Goal: Information Seeking & Learning: Learn about a topic

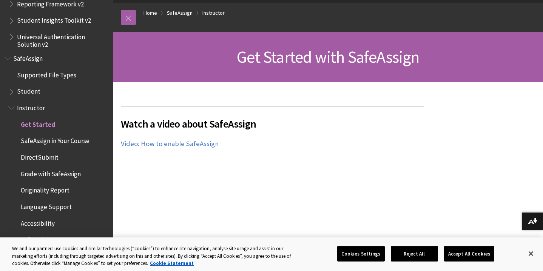
scroll to position [76, 0]
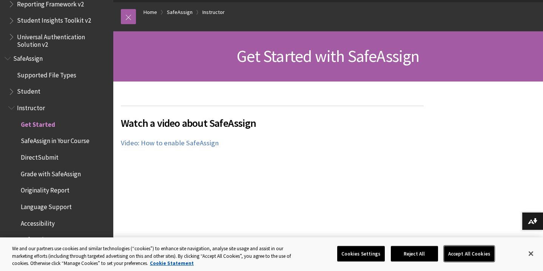
click at [480, 252] on button "Accept All Cookies" at bounding box center [469, 254] width 50 height 16
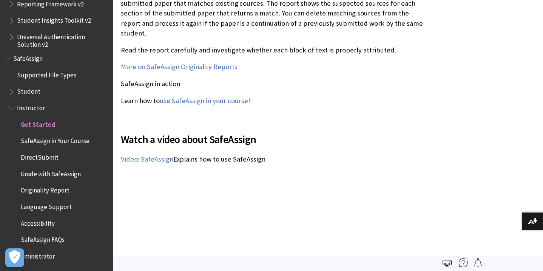
scroll to position [938, 0]
click at [22, 58] on span "SafeAssign" at bounding box center [27, 57] width 29 height 10
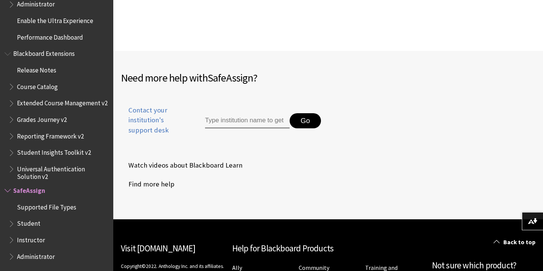
scroll to position [273, 0]
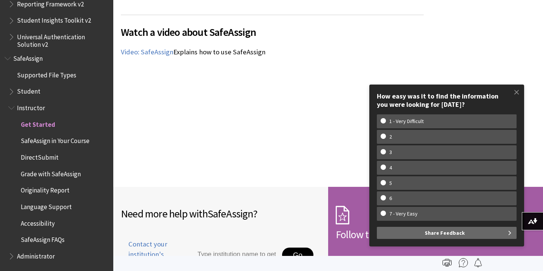
scroll to position [1044, 0]
click at [29, 58] on span "SafeAssign" at bounding box center [27, 57] width 29 height 10
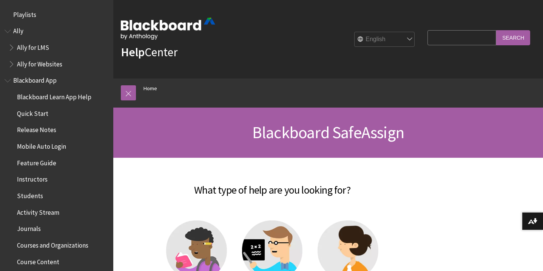
click at [113, 59] on div "Help Center English عربية Català Cymraeg Deutsch Español Suomi Français עברית I…" at bounding box center [328, 79] width 430 height 158
